Goal: Find specific page/section: Find specific page/section

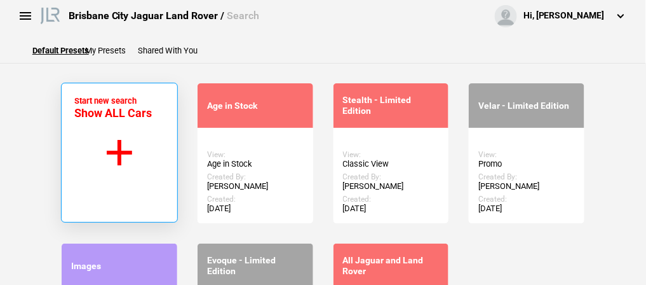
click at [111, 134] on button "Start new search Show ALL Cars" at bounding box center [119, 153] width 117 height 140
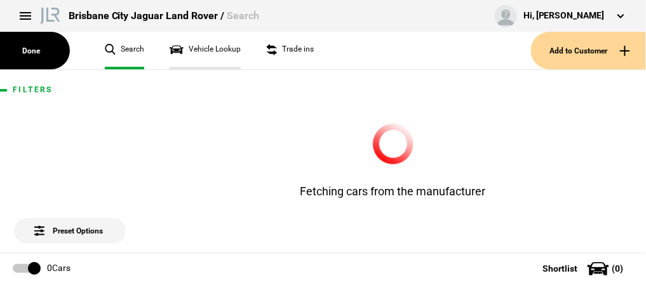
click at [206, 48] on link "Vehicle Lookup" at bounding box center [205, 50] width 71 height 37
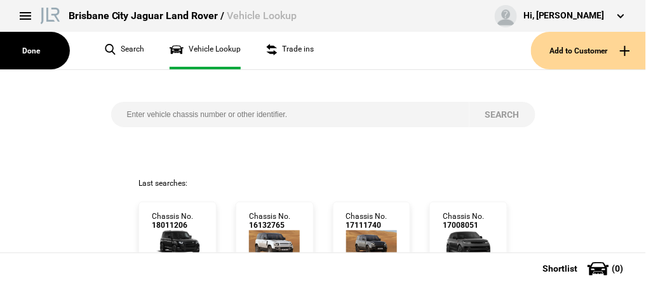
click at [143, 114] on input "search" at bounding box center [290, 114] width 358 height 25
paste input "[US_VEHICLE_IDENTIFICATION_NUMBER]"
click at [509, 114] on button "Search" at bounding box center [502, 114] width 66 height 25
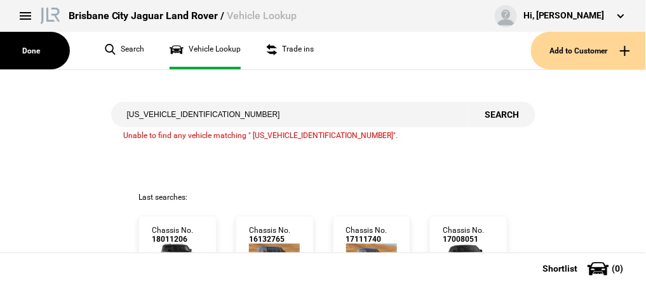
drag, startPoint x: 171, startPoint y: 113, endPoint x: 86, endPoint y: 116, distance: 85.2
click at [86, 116] on div "[US_VEHICLE_IDENTIFICATION_NUMBER] Search Unable to find any vehicle matching "…" at bounding box center [322, 131] width 665 height 122
type input "LA879521"
click at [493, 116] on button "Search" at bounding box center [502, 114] width 66 height 25
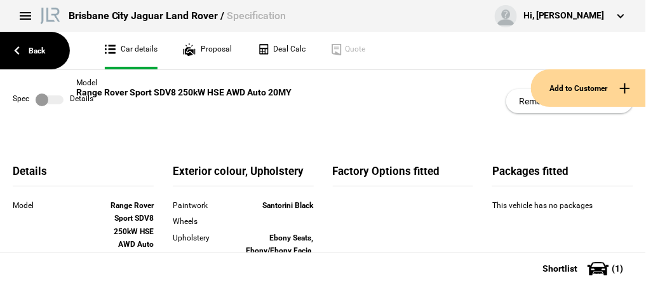
click at [46, 94] on div at bounding box center [35, 87] width 70 height 37
click at [53, 98] on div at bounding box center [35, 87] width 70 height 37
click at [57, 99] on div at bounding box center [35, 87] width 70 height 37
click at [44, 95] on div at bounding box center [35, 87] width 70 height 37
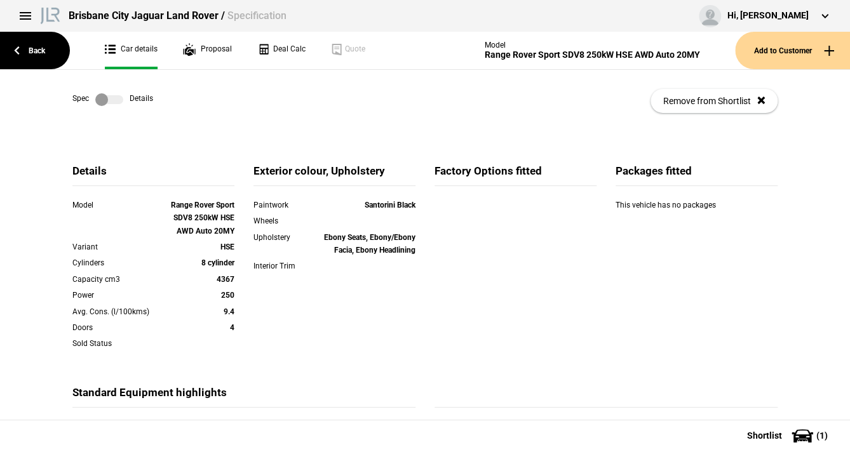
click at [112, 100] on label at bounding box center [109, 99] width 28 height 13
